Goal: Task Accomplishment & Management: Complete application form

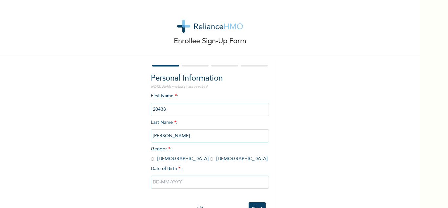
click at [153, 160] on input "radio" at bounding box center [152, 159] width 3 height 6
radio input "true"
click at [173, 186] on input "text" at bounding box center [210, 182] width 118 height 13
select select "9"
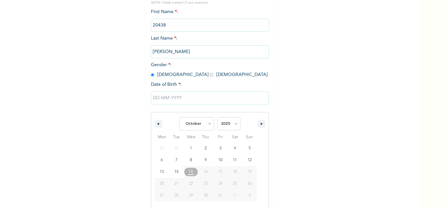
scroll to position [85, 0]
type input "[DATE]"
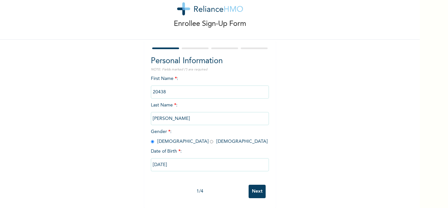
click at [164, 164] on input "[DATE]" at bounding box center [210, 164] width 118 height 13
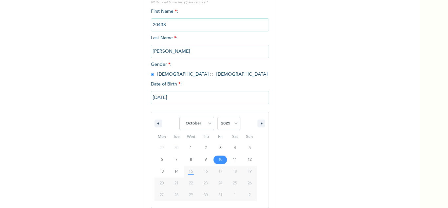
scroll to position [85, 0]
click at [179, 117] on select "January February March April May June July August September October November De…" at bounding box center [196, 123] width 35 height 13
select select "0"
click option "January" at bounding box center [0, 0] width 0 height 0
type input "[DATE]"
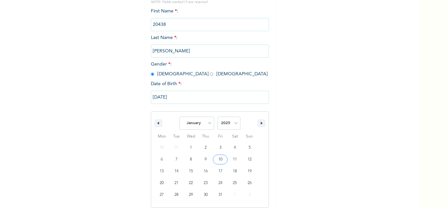
scroll to position [17, 0]
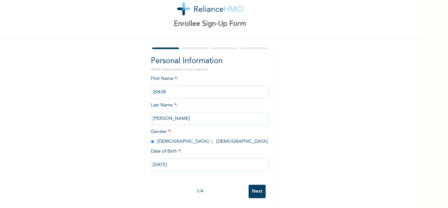
click at [179, 165] on input "[DATE]" at bounding box center [210, 164] width 118 height 13
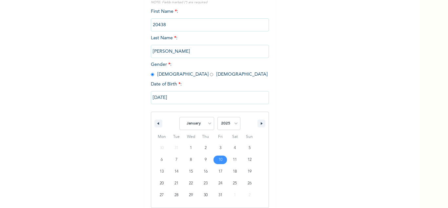
scroll to position [85, 0]
click at [217, 117] on select "2025 2024 2023 2022 2021 2020 2019 2018 2017 2016 2015 2014 2013 2012 2011 2010…" at bounding box center [228, 123] width 23 height 13
click option "2017" at bounding box center [0, 0] width 0 height 0
click at [217, 117] on select "2025 2024 2023 2022 2021 2020 2019 2018 2017 2016 2015 2014 2013 2012 2011 2010…" at bounding box center [228, 123] width 23 height 13
select select "1978"
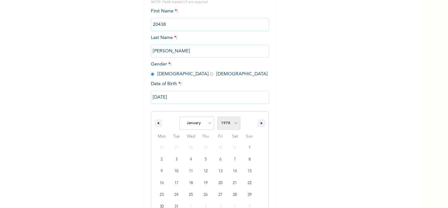
click option "1978" at bounding box center [0, 0] width 0 height 0
type input "[DATE]"
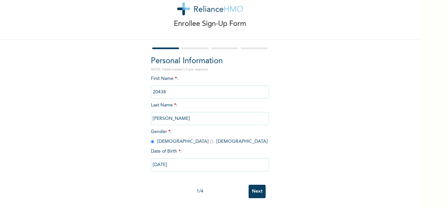
click at [261, 190] on input "Next" at bounding box center [256, 191] width 17 height 13
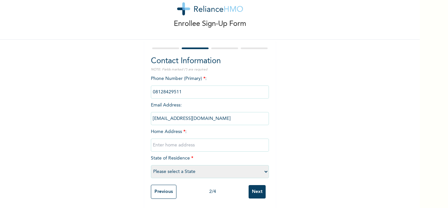
click at [151, 165] on select "Please select a State [PERSON_NAME] (FCT) [PERSON_NAME] Ibom [GEOGRAPHIC_DATA] …" at bounding box center [210, 171] width 118 height 13
select select "16"
click option "Gombe" at bounding box center [0, 0] width 0 height 0
click at [220, 144] on input "text" at bounding box center [210, 145] width 118 height 13
type input "N"
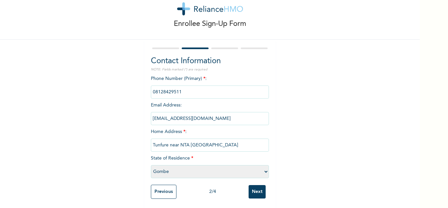
type input "Tunfure near NTA [GEOGRAPHIC_DATA]"
click at [256, 189] on input "Next" at bounding box center [256, 191] width 17 height 13
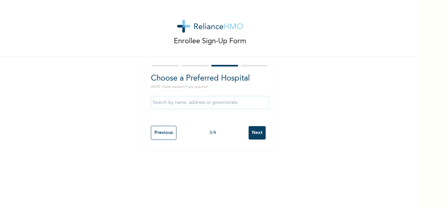
scroll to position [0, 0]
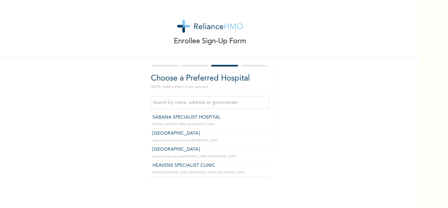
click at [249, 99] on input "text" at bounding box center [210, 102] width 118 height 13
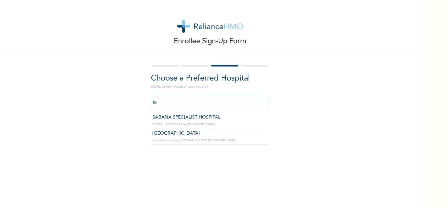
type input "f"
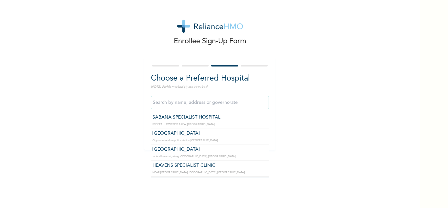
type input "[GEOGRAPHIC_DATA]"
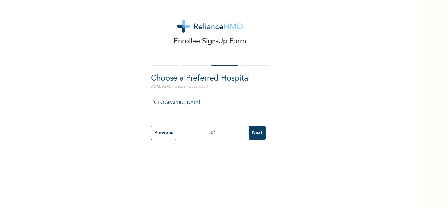
click at [261, 130] on input "Next" at bounding box center [256, 132] width 17 height 13
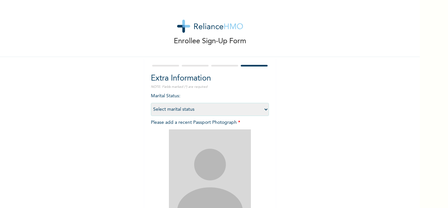
click at [151, 103] on select "Select marital status [DEMOGRAPHIC_DATA] Married [DEMOGRAPHIC_DATA] Widow/[DEMO…" at bounding box center [210, 109] width 118 height 13
select select "2"
click option "Married" at bounding box center [0, 0] width 0 height 0
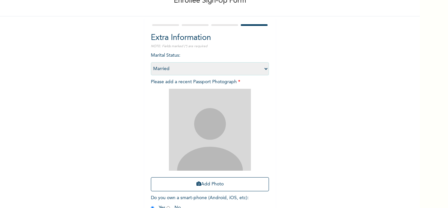
scroll to position [46, 0]
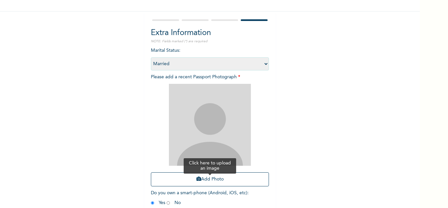
click at [235, 181] on button "Add Photo" at bounding box center [210, 179] width 118 height 14
